Goal: Navigation & Orientation: Understand site structure

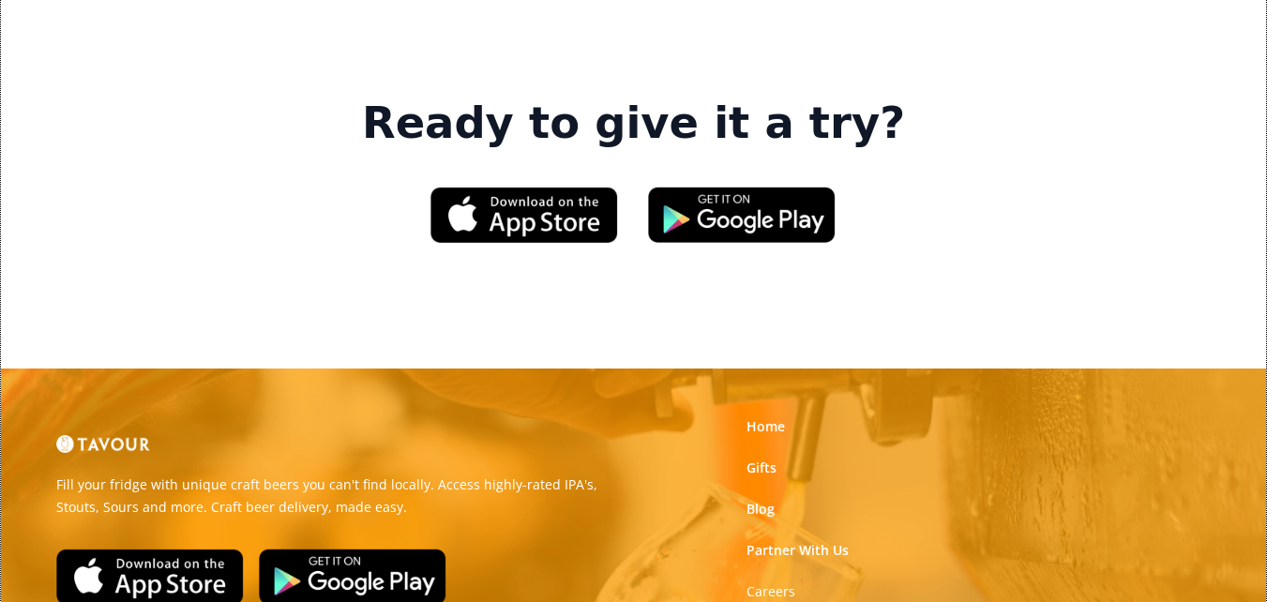
scroll to position [2814, 0]
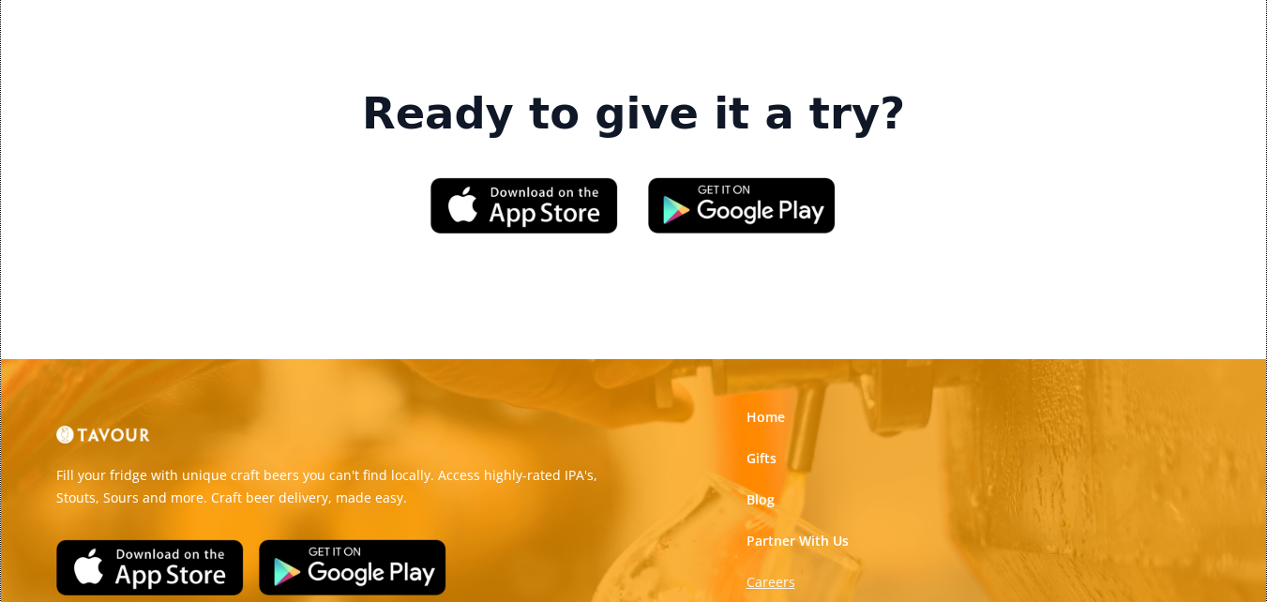
click at [785, 573] on strong "Careers" at bounding box center [771, 582] width 49 height 18
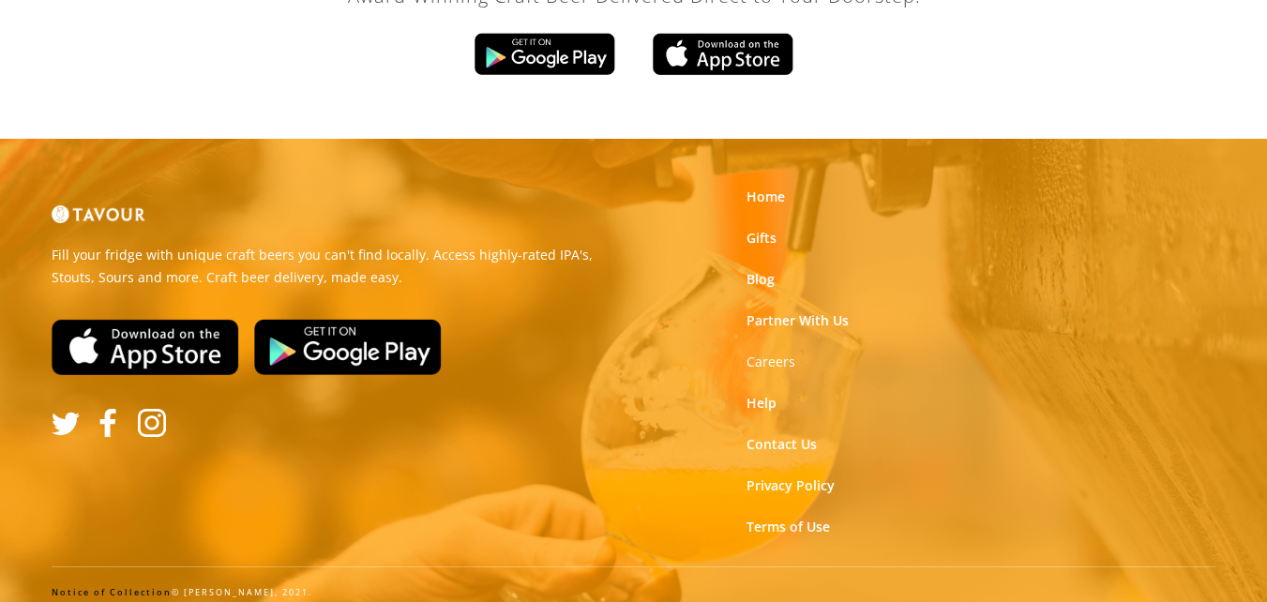
scroll to position [3288, 0]
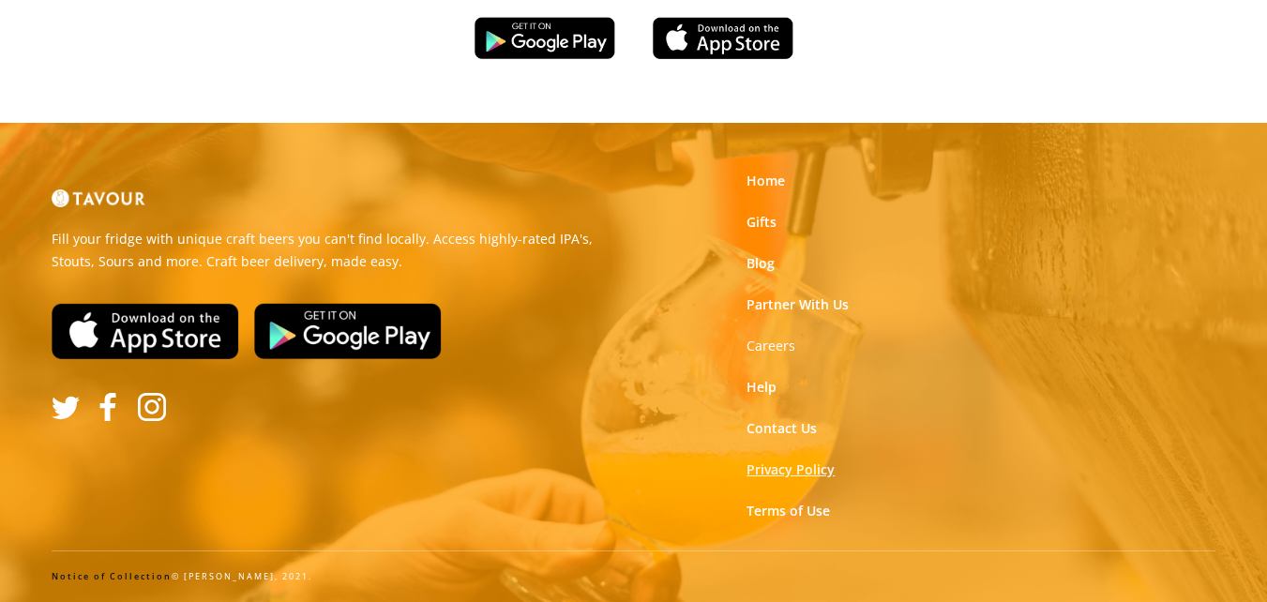
click at [773, 467] on link "Privacy Policy" at bounding box center [791, 469] width 88 height 19
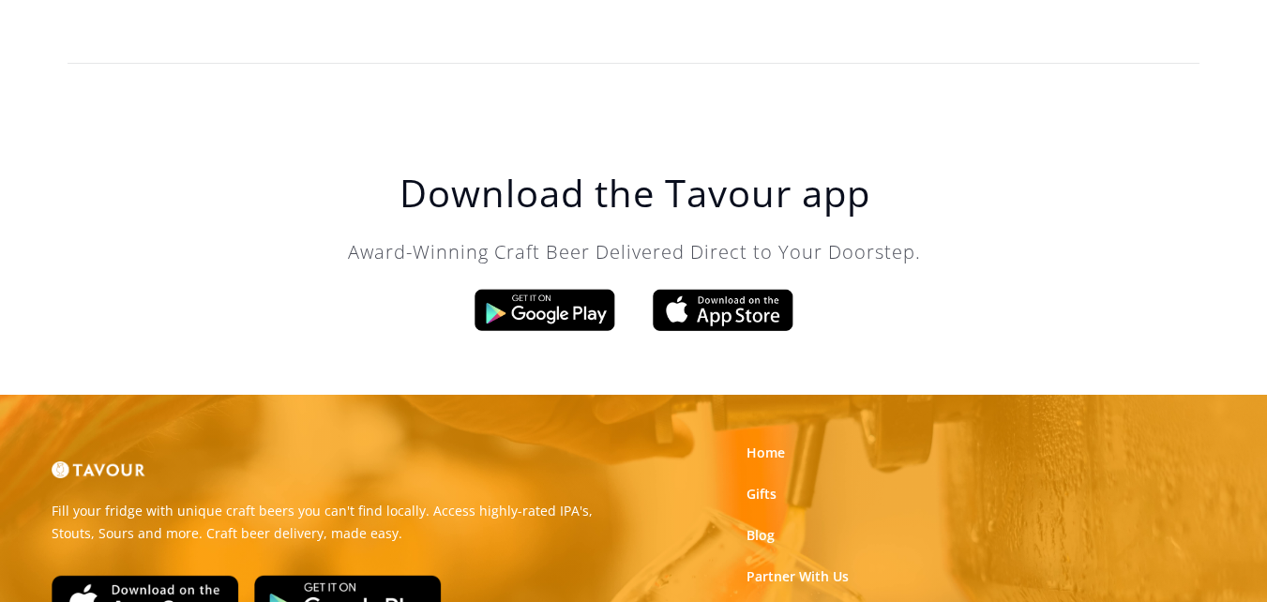
scroll to position [6309, 0]
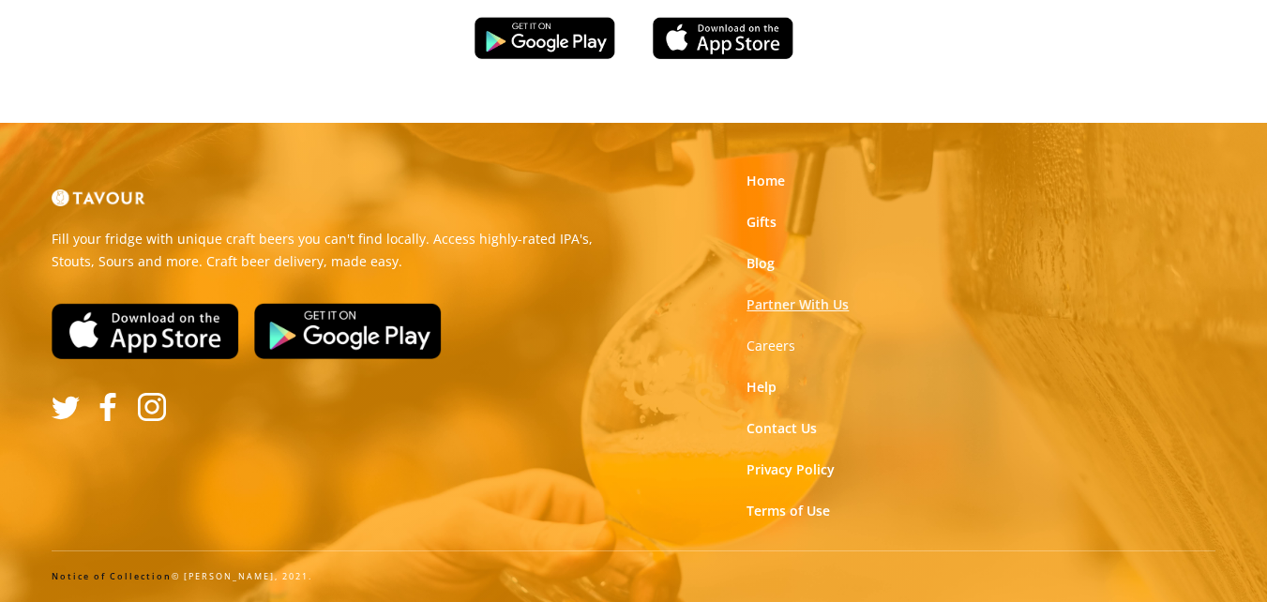
click at [783, 302] on link "Partner With Us" at bounding box center [798, 304] width 102 height 19
